Goal: Task Accomplishment & Management: Complete application form

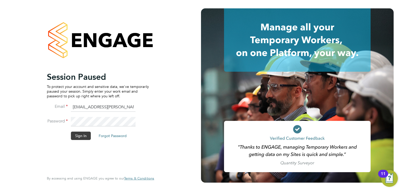
click at [82, 134] on button "Sign In" at bounding box center [81, 136] width 20 height 8
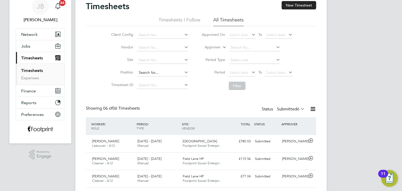
scroll to position [52, 0]
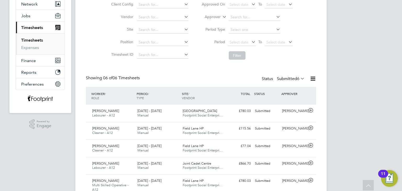
click at [286, 78] on label "Submitted 6" at bounding box center [291, 78] width 28 height 5
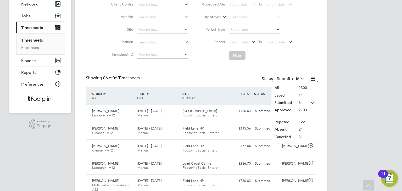
click at [286, 109] on li "Approved" at bounding box center [284, 109] width 24 height 7
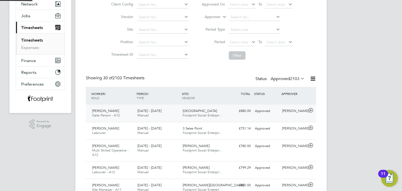
scroll to position [2, 3]
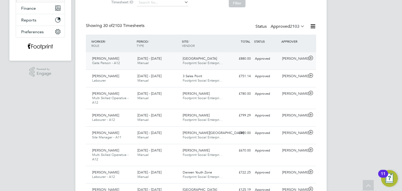
click at [264, 60] on div "Approved" at bounding box center [266, 58] width 27 height 9
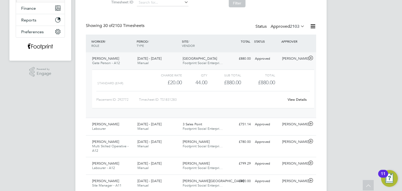
click at [292, 100] on link "View Details" at bounding box center [297, 99] width 19 height 4
click at [268, 59] on div "Approved" at bounding box center [266, 58] width 27 height 9
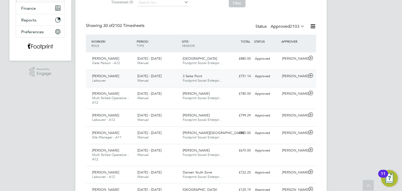
click at [272, 79] on div "Approved" at bounding box center [266, 76] width 27 height 9
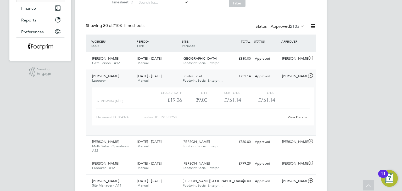
click at [299, 118] on link "View Details" at bounding box center [297, 117] width 19 height 4
click at [244, 75] on div "£751.14 Approved" at bounding box center [239, 76] width 27 height 9
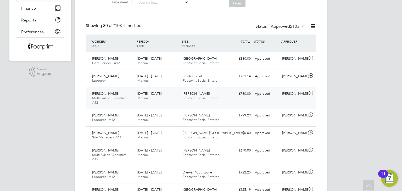
click at [238, 98] on div "Marius Catalin-Tudorel Multi Skilled Operative - A12 22 - 28 Sep 2025 22 - 28 S…" at bounding box center [201, 98] width 230 height 22
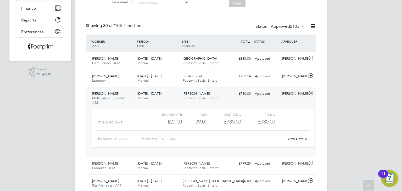
click at [305, 139] on link "View Details" at bounding box center [297, 139] width 19 height 4
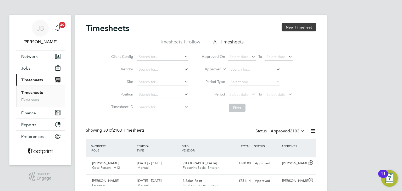
click at [301, 30] on button "New Timesheet" at bounding box center [299, 27] width 35 height 8
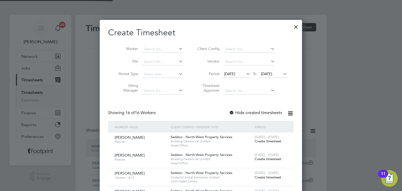
scroll to position [483, 203]
click at [157, 51] on input at bounding box center [162, 49] width 41 height 7
click at [170, 58] on li "Lesley Windsor" at bounding box center [178, 56] width 72 height 7
type input "[PERSON_NAME]"
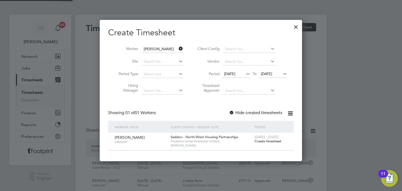
scroll to position [2, 3]
click at [267, 142] on span "Create timesheet" at bounding box center [268, 141] width 27 height 4
click at [263, 141] on span "Create timesheet" at bounding box center [268, 141] width 27 height 4
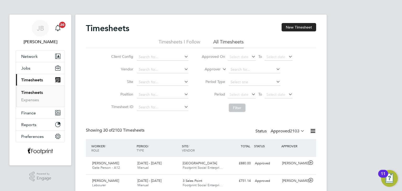
scroll to position [18, 46]
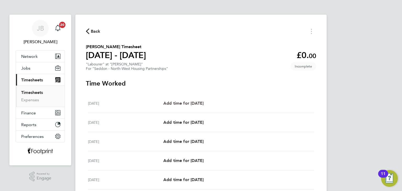
click at [184, 103] on span "Add time for Mon 22 Sep" at bounding box center [183, 103] width 40 height 5
select select "30"
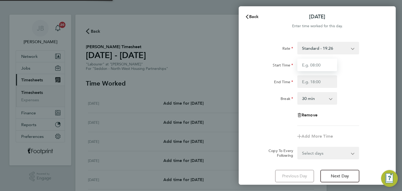
click at [312, 66] on input "Start Time" at bounding box center [317, 65] width 40 height 13
type input "07:30"
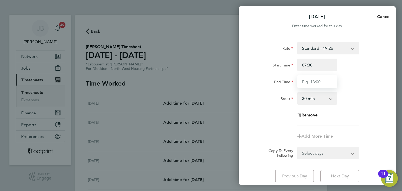
click at [319, 84] on input "End Time" at bounding box center [317, 81] width 40 height 13
type input "16:00"
click at [316, 151] on form "Rate Standard - 19.26 Start Time 07:30 End Time 16:00 Break 0 min 15 min 30 min…" at bounding box center [317, 100] width 128 height 117
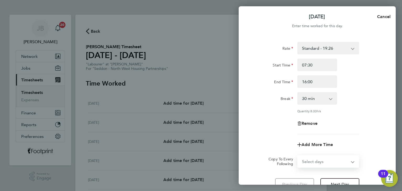
select select "WEEKDAY"
click at [298, 156] on select "Select days Day Weekday (Mon-Fri) Weekend (Sat-Sun) Tuesday Wednesday Thursday …" at bounding box center [325, 162] width 55 height 12
select select "2025-09-28"
click at [276, 124] on div "Remove" at bounding box center [317, 123] width 132 height 13
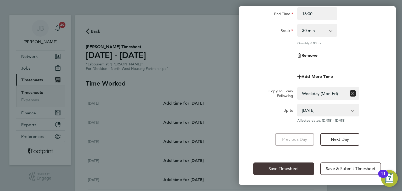
click at [281, 164] on button "Save Timesheet" at bounding box center [283, 169] width 61 height 13
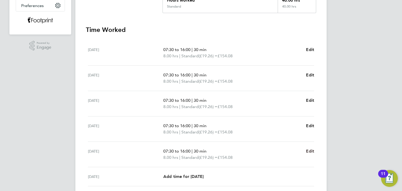
click at [310, 151] on span "Edit" at bounding box center [310, 151] width 8 height 5
select select "30"
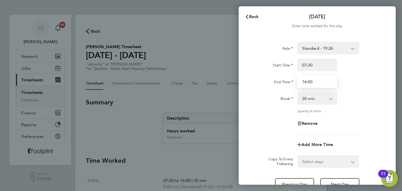
drag, startPoint x: 315, startPoint y: 80, endPoint x: 201, endPoint y: 76, distance: 114.4
click at [210, 71] on div "Back Fri 26 Sep Enter time worked for this day. Rate Standard - 19.26 Start Tim…" at bounding box center [201, 95] width 402 height 191
type input "15:00"
click at [251, 60] on div "Start Time" at bounding box center [273, 65] width 44 height 13
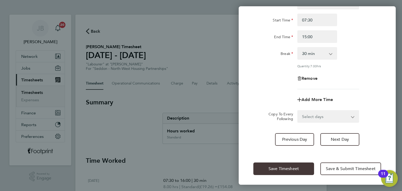
click at [278, 166] on span "Save Timesheet" at bounding box center [283, 168] width 30 height 5
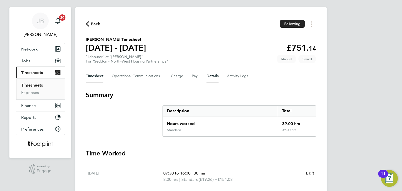
click at [210, 70] on button "Details" at bounding box center [212, 76] width 12 height 13
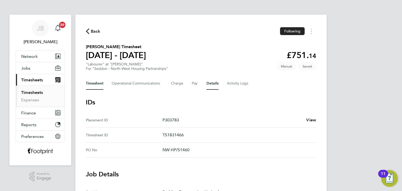
drag, startPoint x: 97, startPoint y: 81, endPoint x: 101, endPoint y: 81, distance: 3.7
click at [98, 81] on button "Timesheet" at bounding box center [95, 83] width 18 height 13
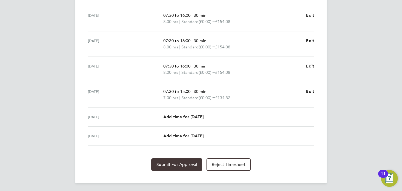
drag, startPoint x: 186, startPoint y: 164, endPoint x: 171, endPoint y: 150, distance: 20.4
click at [186, 164] on span "Submit For Approval" at bounding box center [176, 164] width 41 height 5
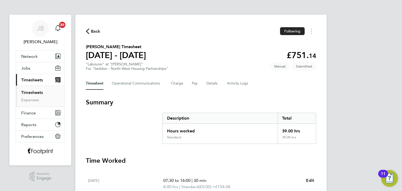
click at [98, 33] on span "Back" at bounding box center [96, 31] width 10 height 6
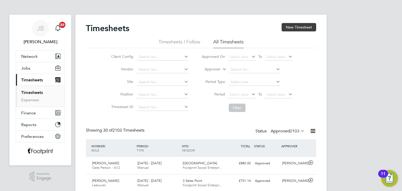
click at [302, 26] on button "New Timesheet" at bounding box center [299, 27] width 35 height 8
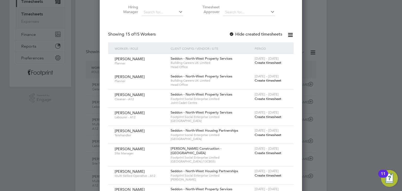
click at [264, 134] on span "Create timesheet" at bounding box center [268, 135] width 27 height 4
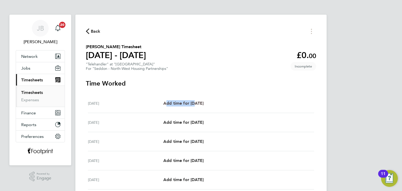
click at [192, 101] on div "Mon 22 Sep Add time for Mon 22 Sep Add time for Mon 22 Sep" at bounding box center [201, 103] width 226 height 19
click at [192, 102] on span "Add time for Mon 22 Sep" at bounding box center [183, 103] width 40 height 5
select select "30"
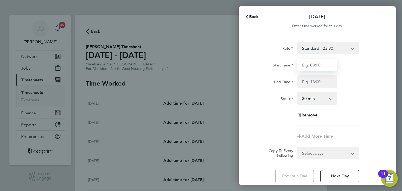
drag, startPoint x: 314, startPoint y: 64, endPoint x: 316, endPoint y: 69, distance: 5.7
click at [314, 64] on input "Start Time" at bounding box center [317, 65] width 40 height 13
type input "07:30"
drag, startPoint x: 324, startPoint y: 82, endPoint x: 324, endPoint y: 85, distance: 3.2
click at [324, 82] on input "End Time" at bounding box center [317, 81] width 40 height 13
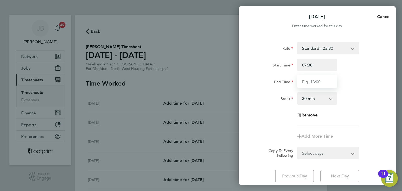
type input "16:30"
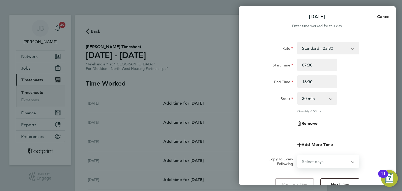
click at [322, 156] on select "Select days Day Weekday (Mon-Fri) Weekend (Sat-Sun) Tuesday Wednesday Thursday …" at bounding box center [325, 162] width 55 height 12
select select "WEEKDAY"
click at [298, 156] on select "Select days Day Weekday (Mon-Fri) Weekend (Sat-Sun) Tuesday Wednesday Thursday …" at bounding box center [325, 162] width 55 height 12
select select "2025-09-28"
click at [265, 120] on div "Remove" at bounding box center [317, 123] width 132 height 13
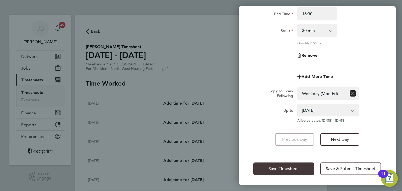
click at [279, 166] on span "Save Timesheet" at bounding box center [283, 168] width 30 height 5
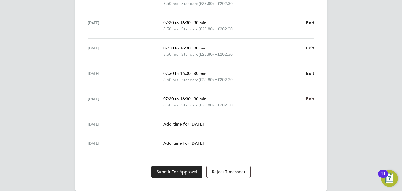
click at [310, 98] on span "Edit" at bounding box center [310, 98] width 8 height 5
select select "30"
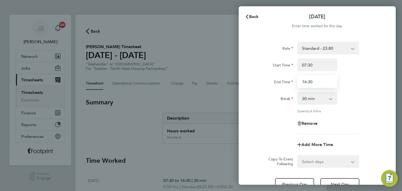
drag, startPoint x: 314, startPoint y: 81, endPoint x: 273, endPoint y: 80, distance: 41.4
click at [273, 80] on div "End Time 16:30" at bounding box center [317, 81] width 132 height 13
type input "15:30"
click at [273, 80] on div "End Time" at bounding box center [273, 80] width 40 height 10
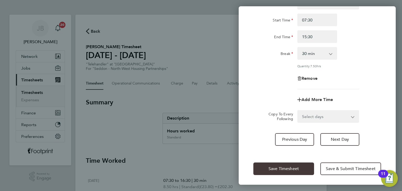
click at [278, 169] on span "Save Timesheet" at bounding box center [283, 168] width 30 height 5
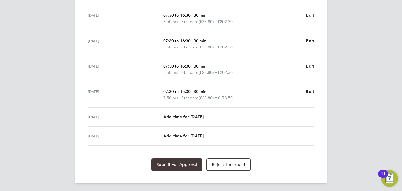
drag, startPoint x: 168, startPoint y: 168, endPoint x: 169, endPoint y: 159, distance: 8.7
click at [168, 167] on button "Submit For Approval" at bounding box center [176, 164] width 51 height 13
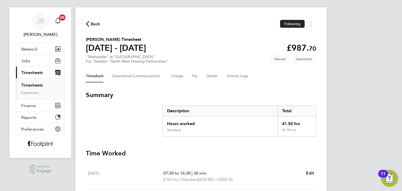
click at [96, 27] on span "Back" at bounding box center [96, 24] width 10 height 6
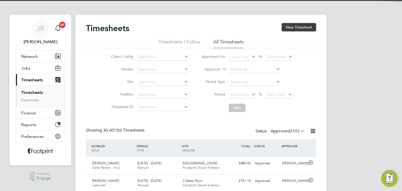
click at [288, 27] on button "New Timesheet" at bounding box center [299, 27] width 35 height 8
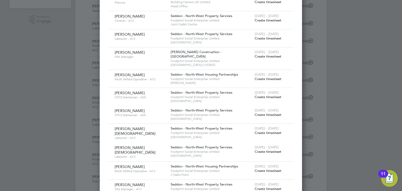
click at [265, 77] on span "Create timesheet" at bounding box center [268, 79] width 27 height 4
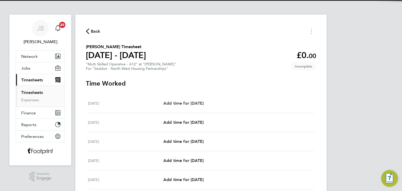
click at [194, 101] on span "Add time for Mon 22 Sep" at bounding box center [183, 103] width 40 height 5
select select "30"
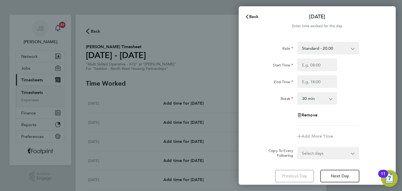
click at [310, 71] on div "Start Time End Time" at bounding box center [317, 73] width 132 height 29
click at [311, 69] on input "Start Time" at bounding box center [317, 65] width 40 height 13
type input "07:30"
click at [318, 80] on input "End Time" at bounding box center [317, 81] width 40 height 13
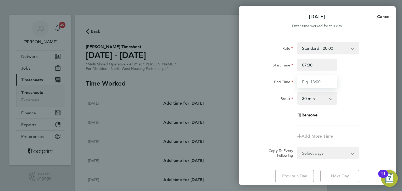
type input "16:00"
click at [324, 153] on form "Rate Standard - 20.00 Start Time 07:30 End Time 16:00 Break 0 min 15 min 30 min…" at bounding box center [317, 100] width 128 height 117
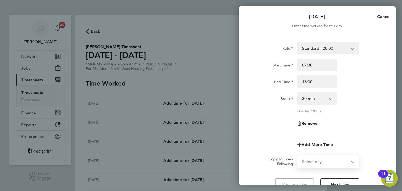
select select "WEEKEND"
click at [298, 156] on select "Select days Day Weekday (Mon-Fri) Weekend (Sat-Sun) Tuesday Wednesday Thursday …" at bounding box center [325, 162] width 55 height 12
select select "2025-09-28"
click at [331, 162] on select "Select days Day Weekday (Mon-Fri) Weekend (Sat-Sun) Tuesday Wednesday Thursday …" at bounding box center [322, 162] width 49 height 12
select select "WEEKDAY"
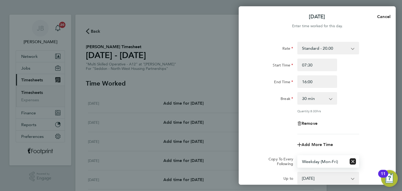
click at [298, 156] on select "Select days Day Weekday (Mon-Fri) Weekend (Sat-Sun) Tuesday Wednesday Thursday …" at bounding box center [322, 162] width 49 height 12
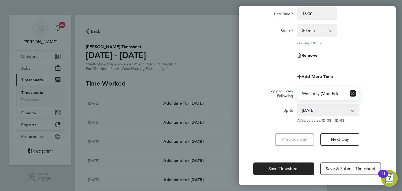
click at [259, 129] on div "Rate Standard - 20.00 Start Time 07:30 End Time 16:00 Break 0 min 15 min 30 min…" at bounding box center [317, 60] width 157 height 184
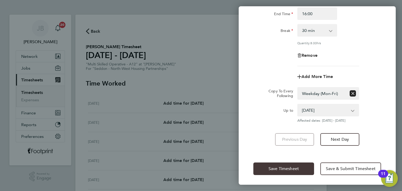
click at [276, 164] on button "Save Timesheet" at bounding box center [283, 169] width 61 height 13
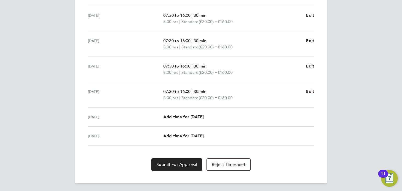
click at [307, 91] on span "Edit" at bounding box center [310, 91] width 8 height 5
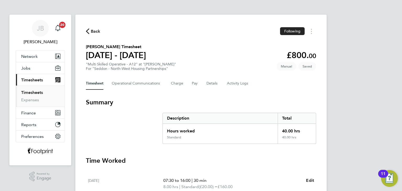
select select "30"
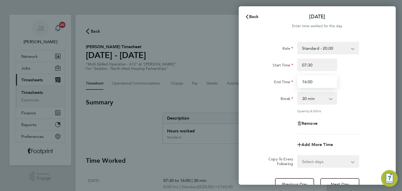
drag, startPoint x: 313, startPoint y: 83, endPoint x: 264, endPoint y: 87, distance: 49.2
click at [265, 87] on div "End Time 16:00" at bounding box center [317, 81] width 132 height 13
type input "15:00"
click at [265, 88] on div "End Time" at bounding box center [273, 81] width 44 height 13
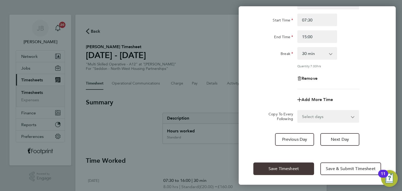
click at [291, 161] on div "Save Timesheet Save & Submit Timesheet" at bounding box center [317, 168] width 157 height 33
click at [286, 166] on span "Save Timesheet" at bounding box center [283, 168] width 30 height 5
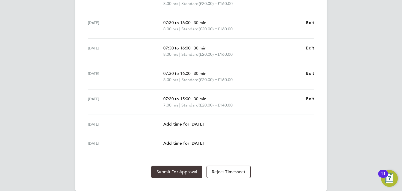
click at [182, 174] on button "Submit For Approval" at bounding box center [176, 172] width 51 height 13
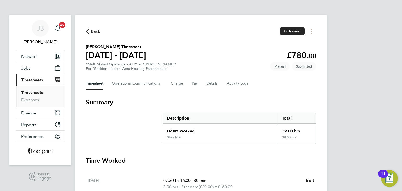
click at [93, 28] on span "Back" at bounding box center [96, 31] width 10 height 6
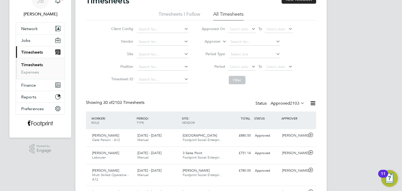
scroll to position [79, 0]
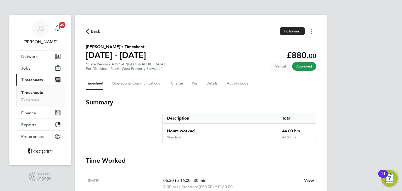
click at [313, 32] on button "Timesheets Menu" at bounding box center [311, 31] width 9 height 8
click at [288, 40] on link "Download timesheet" at bounding box center [284, 43] width 63 height 10
click at [257, 48] on section "[PERSON_NAME] Timesheet [DATE] - [DATE] £751. 14 "Labourer" at "3 Sales Point" …" at bounding box center [201, 57] width 230 height 27
click at [310, 33] on button "Timesheets Menu" at bounding box center [311, 31] width 9 height 8
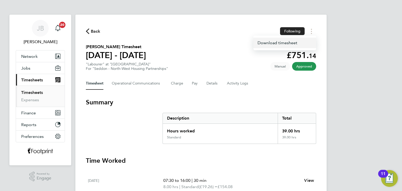
click at [284, 44] on link "Download timesheet" at bounding box center [284, 43] width 63 height 10
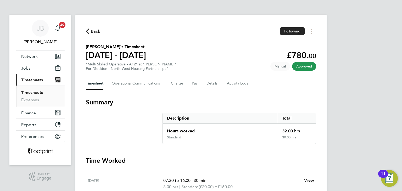
click at [97, 32] on span "Back" at bounding box center [96, 31] width 10 height 6
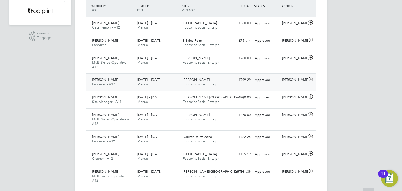
click at [156, 78] on span "[DATE] - [DATE]" at bounding box center [149, 79] width 24 height 4
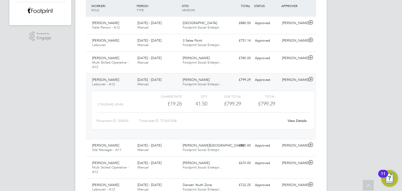
click at [295, 122] on link "View Details" at bounding box center [297, 121] width 19 height 4
click at [207, 84] on span "Footprint Social Enterpri…" at bounding box center [203, 84] width 40 height 4
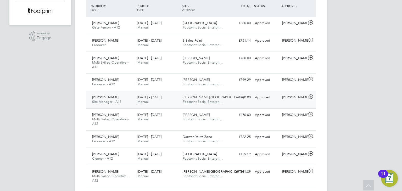
click at [212, 94] on div "[PERSON_NAME] School Footprint Social Enterpri…" at bounding box center [203, 99] width 45 height 13
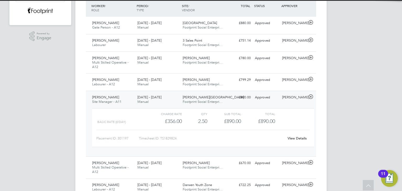
click at [212, 94] on div "[PERSON_NAME] School Footprint Social Enterpri…" at bounding box center [203, 99] width 45 height 13
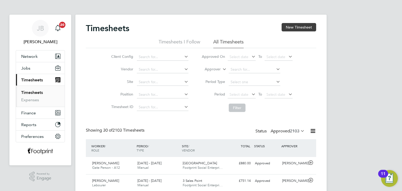
click at [294, 29] on button "New Timesheet" at bounding box center [299, 27] width 35 height 8
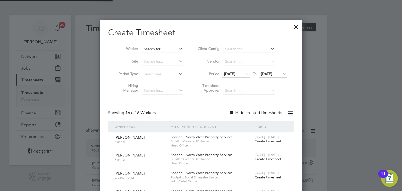
scroll to position [483, 203]
click at [165, 49] on input at bounding box center [162, 49] width 41 height 7
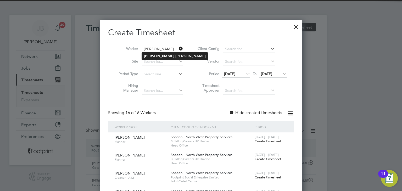
type input "[PERSON_NAME]"
click at [167, 58] on li "[PERSON_NAME]" at bounding box center [175, 56] width 66 height 7
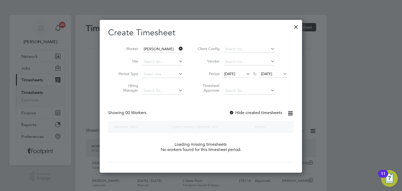
scroll to position [147, 203]
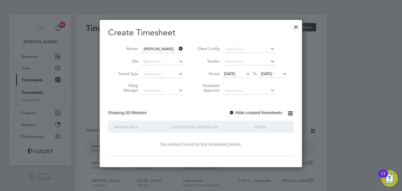
click at [246, 110] on label "Hide created timesheets" at bounding box center [255, 112] width 53 height 5
click at [277, 71] on span "[DATE]" at bounding box center [273, 74] width 28 height 7
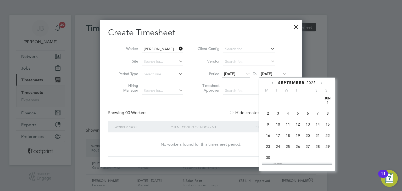
scroll to position [194, 0]
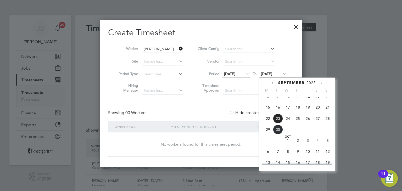
click at [288, 121] on span "24" at bounding box center [288, 119] width 10 height 10
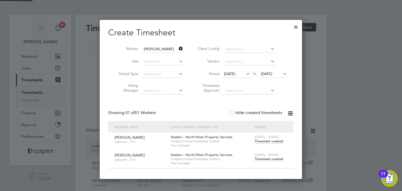
scroll to position [159, 203]
click at [274, 157] on span "Timesheet created" at bounding box center [269, 159] width 29 height 5
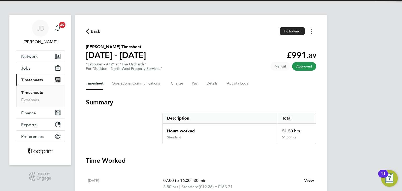
click at [312, 31] on button "Timesheets Menu" at bounding box center [311, 31] width 9 height 8
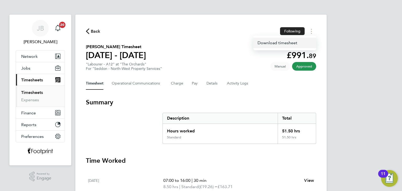
click at [292, 42] on link "Download timesheet" at bounding box center [284, 43] width 63 height 10
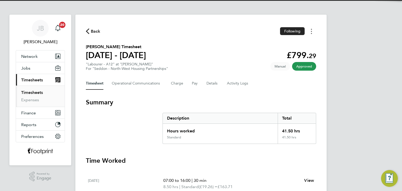
click at [312, 33] on button "Timesheets Menu" at bounding box center [311, 31] width 9 height 8
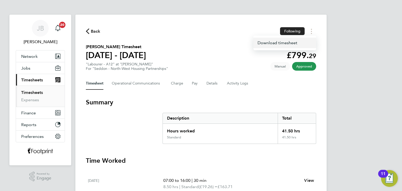
click at [300, 43] on link "Download timesheet" at bounding box center [284, 43] width 63 height 10
click at [300, 43] on div "Back Following Download timesheet [PERSON_NAME] Timesheet [DATE] - [DATE] £799.…" at bounding box center [200, 194] width 251 height 359
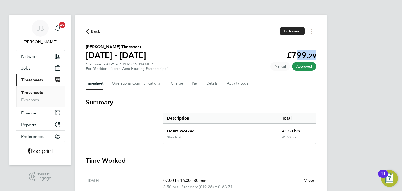
click at [301, 42] on div "Back Following Matthew Ostick's Timesheet 22 - 28 Sept 2025 £799. 29 "Labourer …" at bounding box center [200, 194] width 251 height 359
